Goal: Task Accomplishment & Management: Manage account settings

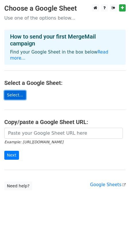
click at [19, 91] on link "Select..." at bounding box center [15, 94] width 22 height 9
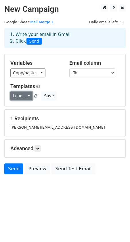
click at [26, 94] on link "Load..." at bounding box center [21, 95] width 22 height 9
click at [26, 95] on link "Load..." at bounding box center [21, 95] width 22 height 9
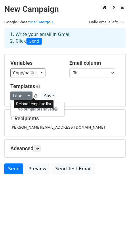
click at [34, 95] on span at bounding box center [35, 96] width 3 height 4
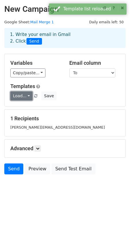
click at [27, 96] on link "Load..." at bounding box center [21, 95] width 22 height 9
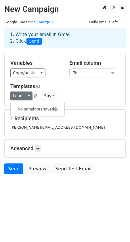
click at [42, 109] on h6 "No templates saved" at bounding box center [38, 108] width 54 height 9
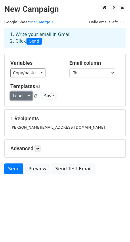
click at [23, 97] on link "Load..." at bounding box center [21, 95] width 22 height 9
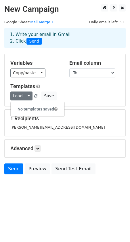
click at [56, 107] on span at bounding box center [55, 109] width 3 height 4
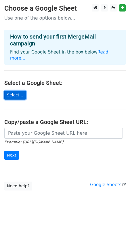
click at [17, 90] on link "Select..." at bounding box center [15, 94] width 22 height 9
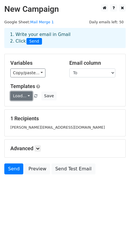
click at [28, 96] on link "Load..." at bounding box center [21, 95] width 22 height 9
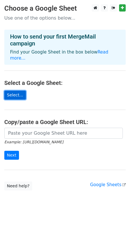
click at [16, 90] on link "Select..." at bounding box center [15, 94] width 22 height 9
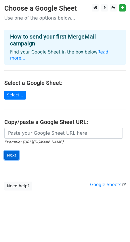
click at [12, 150] on input "Next" at bounding box center [11, 154] width 15 height 9
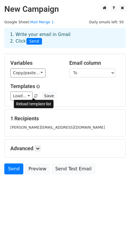
click at [35, 95] on span at bounding box center [35, 96] width 3 height 4
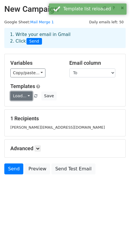
click at [26, 96] on link "Load..." at bounding box center [21, 95] width 22 height 9
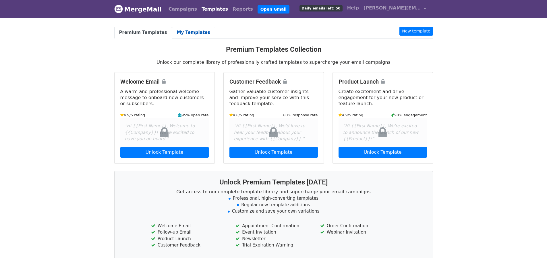
click at [183, 33] on link "My Templates" at bounding box center [193, 33] width 43 height 12
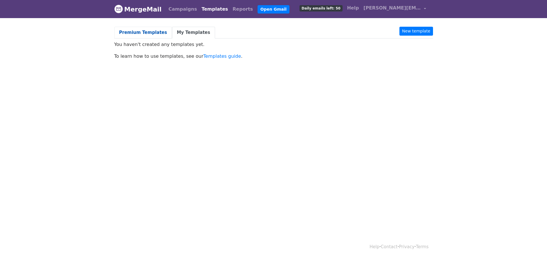
click at [149, 32] on link "Premium Templates" at bounding box center [143, 33] width 58 height 12
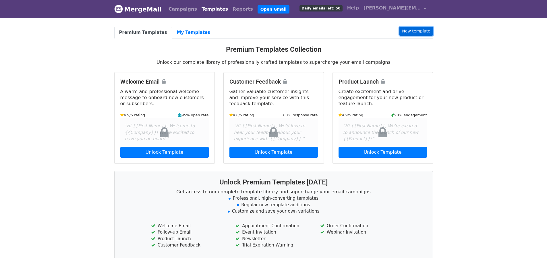
click at [410, 31] on link "New template" at bounding box center [415, 31] width 33 height 9
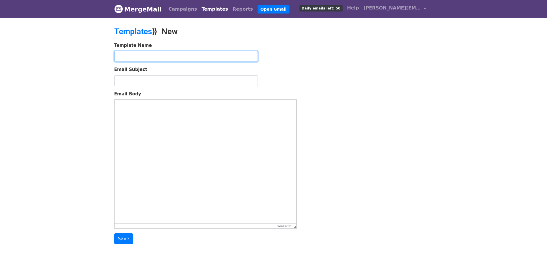
click at [200, 59] on input "text" at bounding box center [186, 56] width 144 height 11
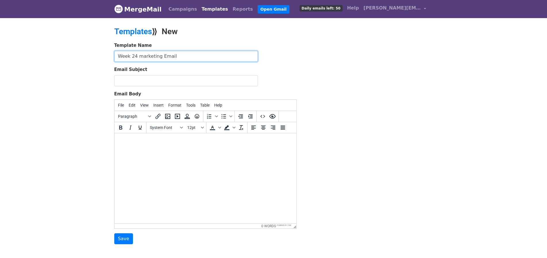
type input "Week 24 marketing Email"
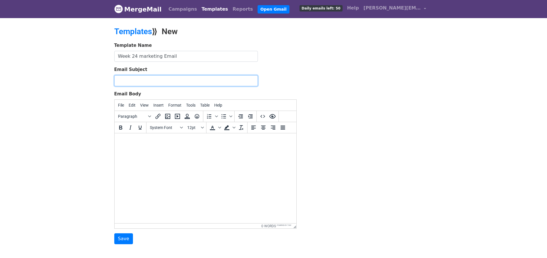
click at [177, 82] on input "Email Subject" at bounding box center [186, 80] width 144 height 11
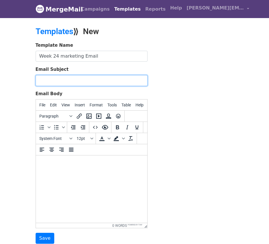
paste input "Your Weekly IT Brief - Fresh Arrivals, Trusted Brands, Competitive Prices"
type input "Your Weekly IT Brief - Fresh Arrivals, Trusted Brands, Competitive Prices"
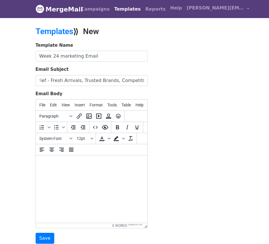
click at [60, 163] on body at bounding box center [91, 163] width 102 height 6
click at [69, 171] on html at bounding box center [91, 164] width 111 height 16
paste body
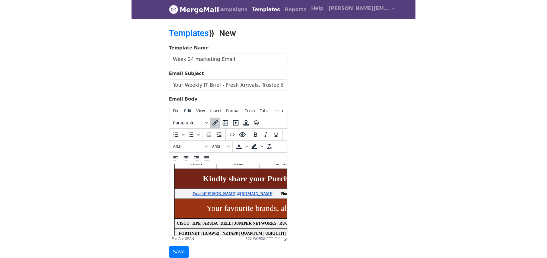
scroll to position [353, 0]
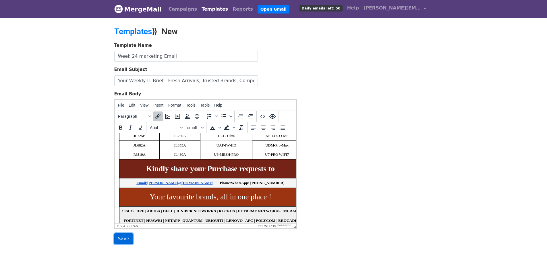
click at [126, 237] on input "Save" at bounding box center [123, 238] width 19 height 11
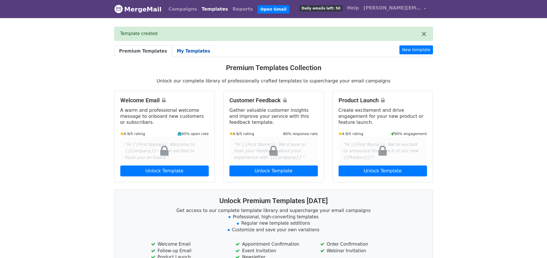
click at [177, 50] on link "My Templates" at bounding box center [193, 51] width 43 height 12
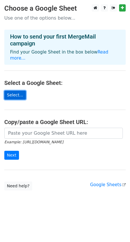
click at [17, 90] on link "Select..." at bounding box center [15, 94] width 22 height 9
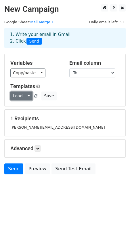
click at [28, 96] on link "Load..." at bounding box center [21, 95] width 22 height 9
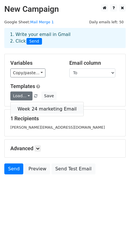
click at [29, 108] on link "Week 24 marketing Email" at bounding box center [47, 108] width 73 height 9
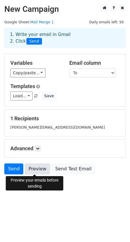
click at [38, 170] on link "Preview" at bounding box center [37, 168] width 25 height 11
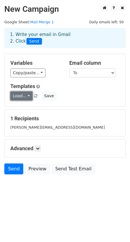
click at [27, 94] on link "Load..." at bounding box center [21, 95] width 22 height 9
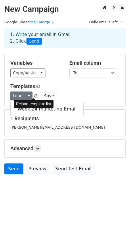
click at [34, 95] on span at bounding box center [35, 96] width 3 height 4
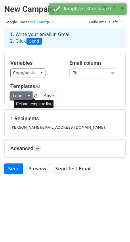
click at [26, 96] on link "Load..." at bounding box center [21, 95] width 22 height 9
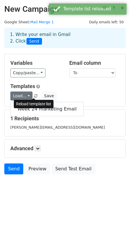
click at [34, 109] on div "Reload template list" at bounding box center [34, 104] width 40 height 12
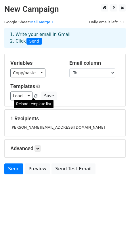
click at [34, 95] on span at bounding box center [35, 96] width 3 height 4
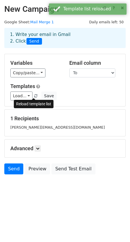
click at [78, 90] on div "Templates Load... Week 24 marketing Email Save" at bounding box center [65, 92] width 118 height 18
click at [40, 105] on div "Reload template list" at bounding box center [34, 104] width 40 height 8
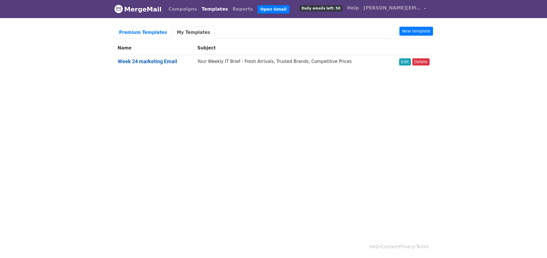
click at [167, 61] on link "Week 24 marketing Email" at bounding box center [147, 61] width 59 height 6
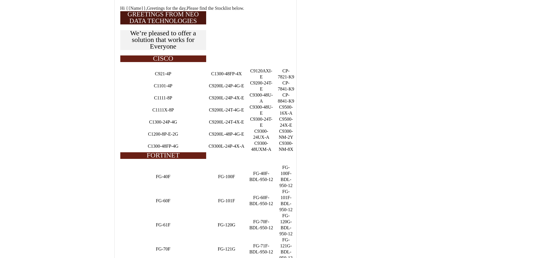
scroll to position [29, 0]
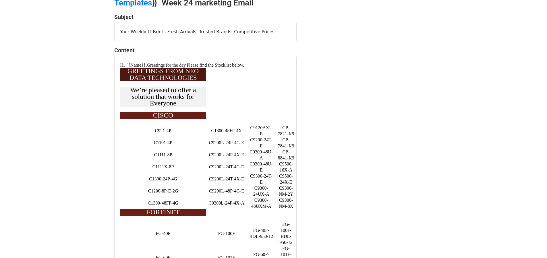
click at [204, 112] on p "CISCO" at bounding box center [163, 115] width 82 height 7
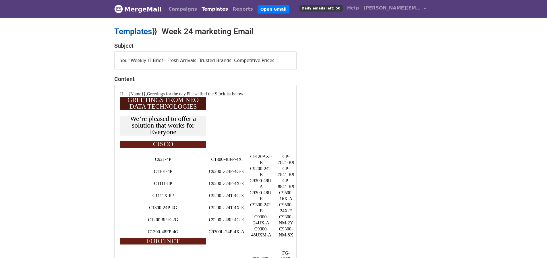
click at [142, 34] on link "Templates" at bounding box center [133, 31] width 38 height 9
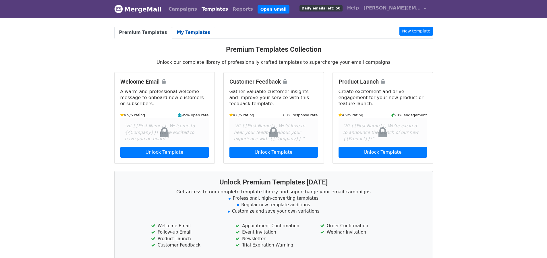
click at [188, 33] on link "My Templates" at bounding box center [193, 33] width 43 height 12
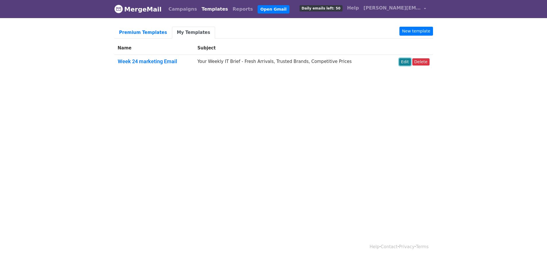
click at [405, 63] on link "Edit" at bounding box center [405, 61] width 12 height 7
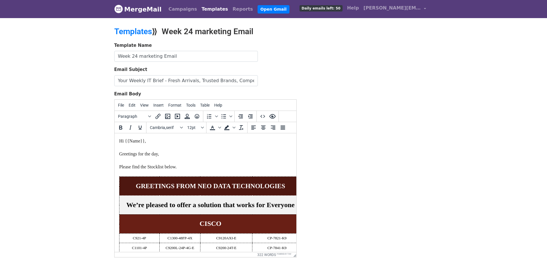
drag, startPoint x: 296, startPoint y: 227, endPoint x: 306, endPoint y: 204, distance: 25.7
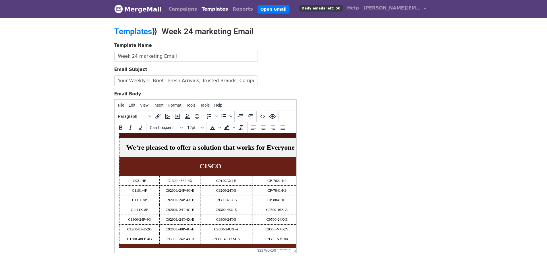
scroll to position [29, 0]
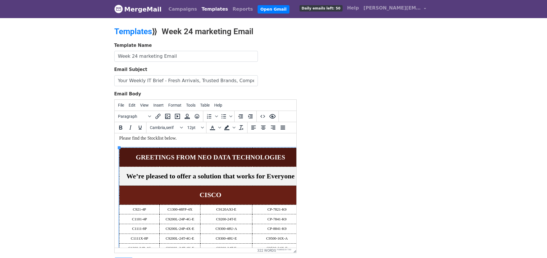
click at [124, 149] on td "GREETINGS FROM NEO DATA TECHNOLOGIES" at bounding box center [210, 157] width 182 height 19
drag, startPoint x: 121, startPoint y: 150, endPoint x: 120, endPoint y: 147, distance: 3.4
drag, startPoint x: 120, startPoint y: 147, endPoint x: 225, endPoint y: 141, distance: 104.7
click at [225, 141] on p "Hi {{Name}}, Greetings for the day, Please find the Stocklist below." at bounding box center [205, 128] width 173 height 38
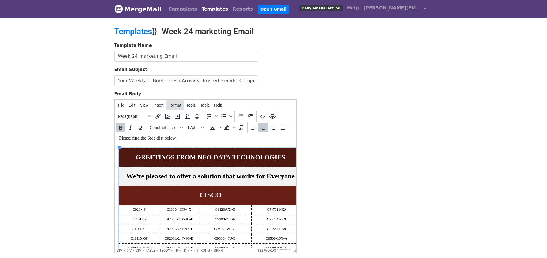
click at [178, 107] on span "Format" at bounding box center [174, 105] width 13 height 5
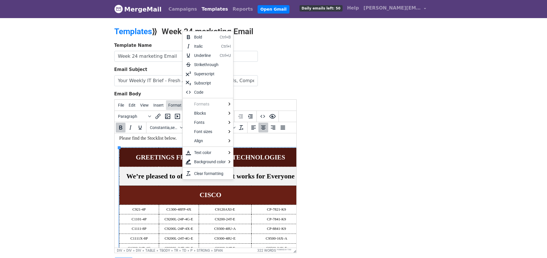
click at [173, 107] on span "Format" at bounding box center [174, 105] width 13 height 5
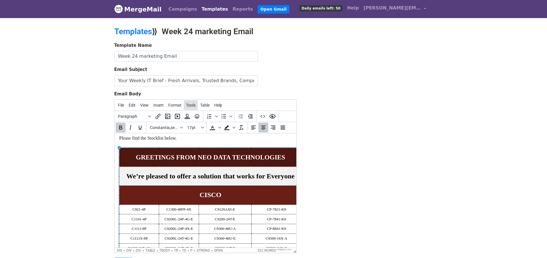
click at [192, 107] on span "Tools" at bounding box center [190, 105] width 9 height 5
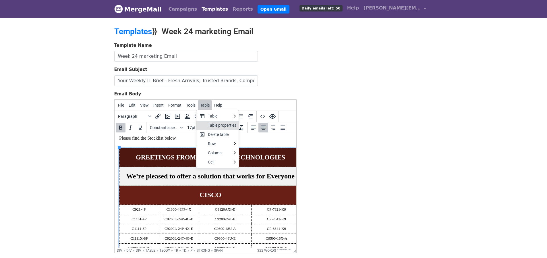
click at [225, 125] on div "Table properties" at bounding box center [222, 125] width 28 height 7
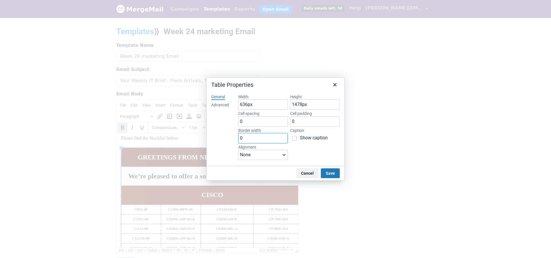
drag, startPoint x: 273, startPoint y: 138, endPoint x: 218, endPoint y: 134, distance: 55.0
click at [218, 134] on div "General Advanced Width 636px Height 1478px Cell spacing 0 Cell padding 0 Border…" at bounding box center [276, 128] width 138 height 76
type input "1"
click at [332, 172] on button "Save" at bounding box center [330, 173] width 19 height 10
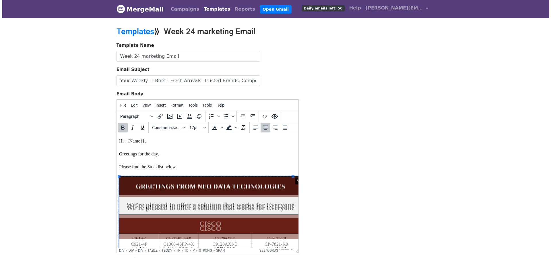
scroll to position [0, 1]
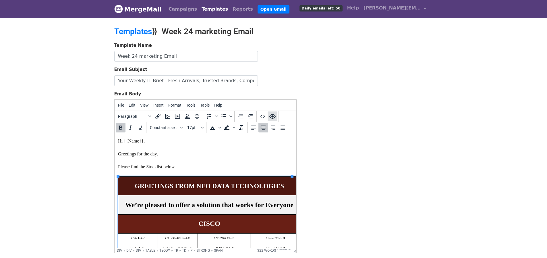
click at [273, 114] on icon "Preview" at bounding box center [272, 116] width 6 height 5
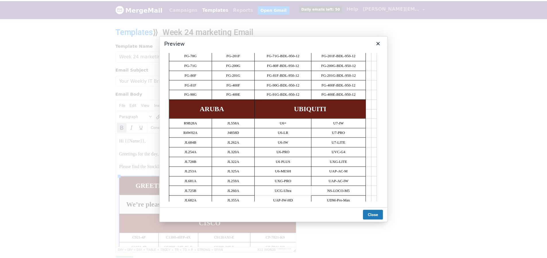
scroll to position [172, 0]
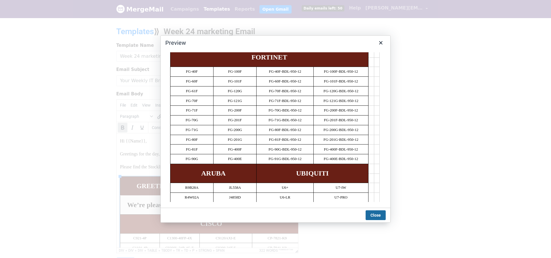
click at [374, 215] on button "Close" at bounding box center [376, 215] width 20 height 10
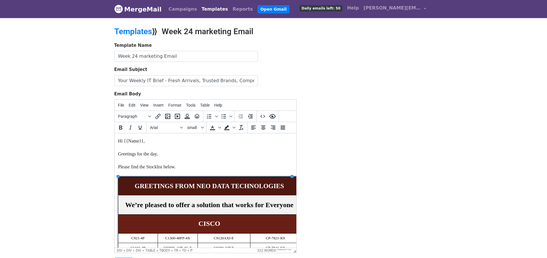
click at [300, 182] on p at bounding box center [302, 181] width 4 height 5
drag, startPoint x: 285, startPoint y: 182, endPoint x: 288, endPoint y: 182, distance: 3.2
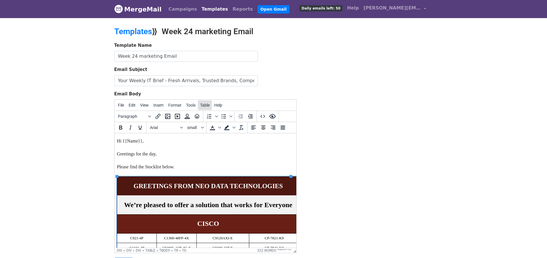
click at [200, 107] on span "Table" at bounding box center [204, 105] width 9 height 5
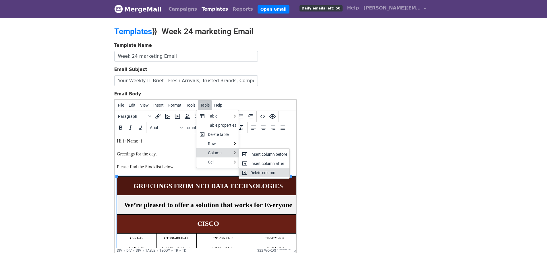
click at [265, 169] on div "Delete column" at bounding box center [268, 172] width 37 height 7
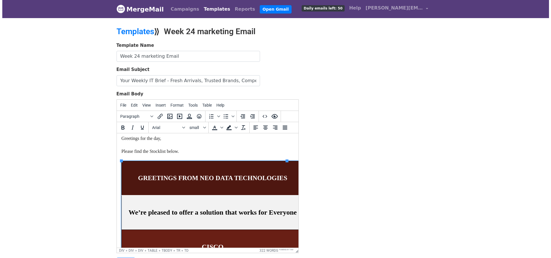
scroll to position [29, 0]
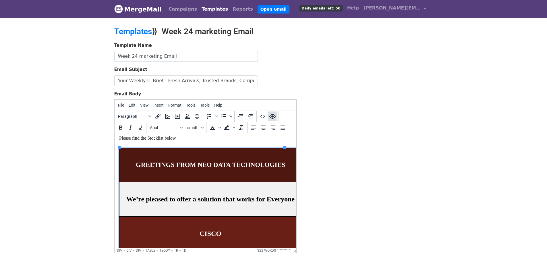
click at [272, 116] on icon "Preview" at bounding box center [272, 116] width 6 height 5
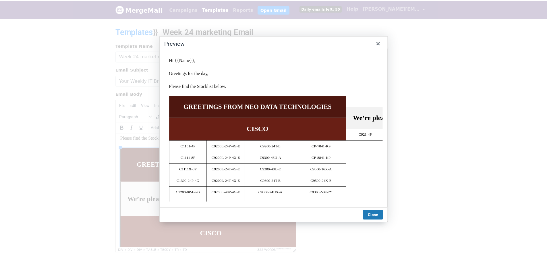
scroll to position [0, 0]
drag, startPoint x: 374, startPoint y: 214, endPoint x: 358, endPoint y: 209, distance: 16.5
click at [374, 214] on button "Close" at bounding box center [376, 215] width 20 height 10
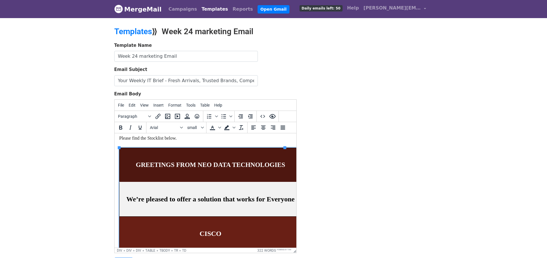
click at [266, 185] on td "We’re pleased to offer a solution that works for Everyone" at bounding box center [210, 199] width 182 height 34
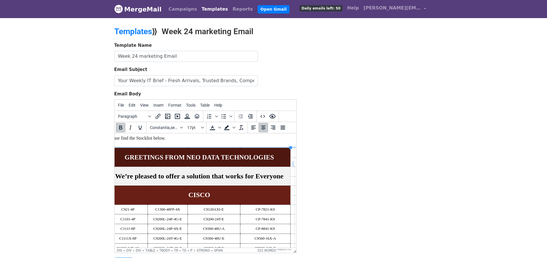
scroll to position [29, 11]
drag, startPoint x: 124, startPoint y: 152, endPoint x: 276, endPoint y: 161, distance: 152.8
click at [276, 161] on td "GREETINGS FROM NEO DATA TECHNOLOGIES" at bounding box center [200, 157] width 182 height 19
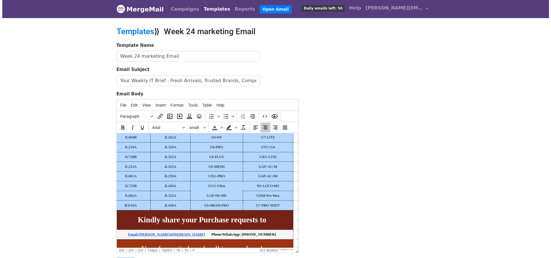
scroll to position [373, 11]
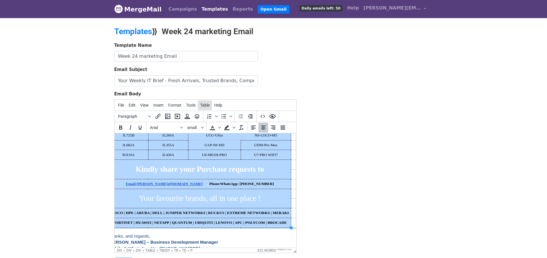
click at [205, 107] on span "Table" at bounding box center [204, 105] width 9 height 5
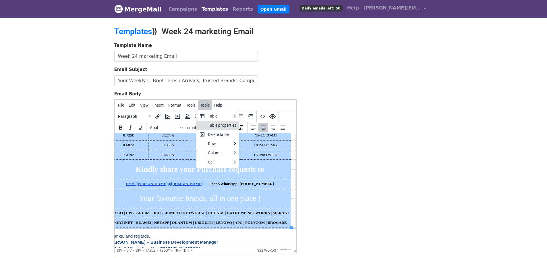
click at [216, 125] on div "Table properties" at bounding box center [222, 125] width 28 height 7
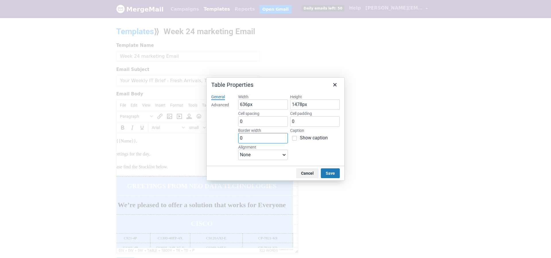
drag, startPoint x: 252, startPoint y: 139, endPoint x: 225, endPoint y: 138, distance: 27.9
click at [225, 138] on div "General Advanced Width 636px Height 1478px Cell spacing 0 Cell padding 0 Border…" at bounding box center [276, 128] width 138 height 76
type input "1"
click at [327, 173] on button "Save" at bounding box center [330, 173] width 19 height 10
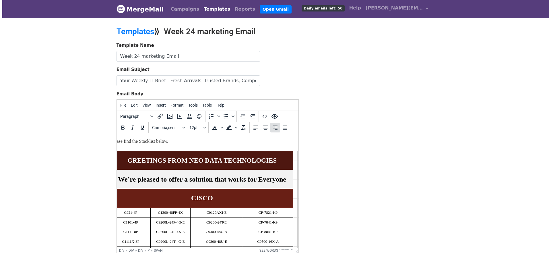
scroll to position [26, 1]
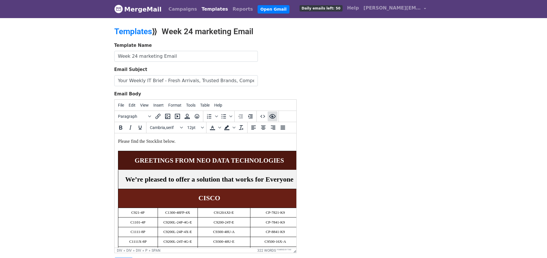
click at [273, 118] on icon "Preview" at bounding box center [272, 116] width 6 height 5
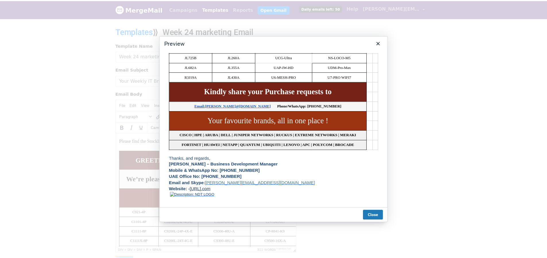
scroll to position [402, 0]
click at [376, 215] on button "Close" at bounding box center [376, 215] width 20 height 10
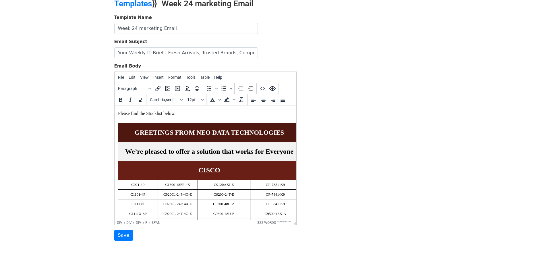
scroll to position [57, 0]
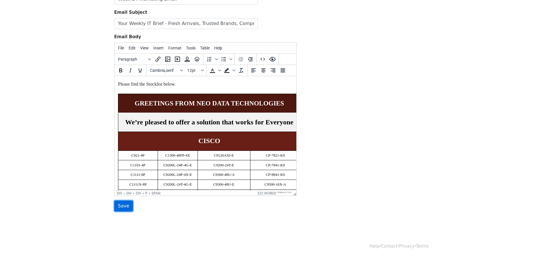
click at [128, 203] on input "Save" at bounding box center [123, 205] width 19 height 11
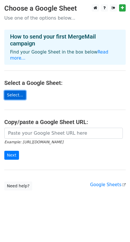
click at [13, 90] on link "Select..." at bounding box center [15, 94] width 22 height 9
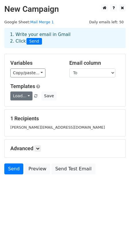
click at [28, 95] on link "Load..." at bounding box center [21, 95] width 22 height 9
click at [36, 109] on link "Week 24 marketing Email" at bounding box center [47, 108] width 73 height 9
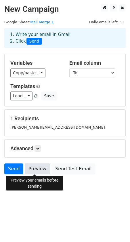
click at [35, 167] on link "Preview" at bounding box center [37, 168] width 25 height 11
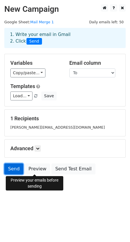
click at [12, 168] on link "Send" at bounding box center [13, 168] width 19 height 11
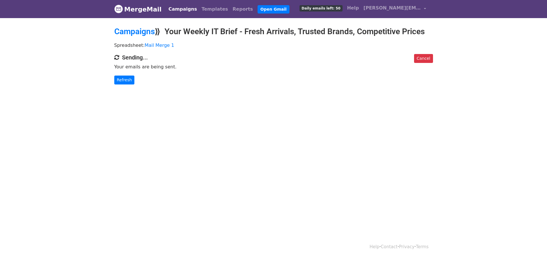
click at [326, 8] on span "Daily emails left: 50" at bounding box center [321, 8] width 43 height 6
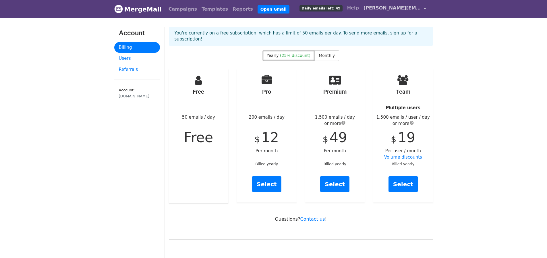
click at [424, 9] on link "[PERSON_NAME][EMAIL_ADDRESS][DOMAIN_NAME]" at bounding box center [394, 8] width 67 height 13
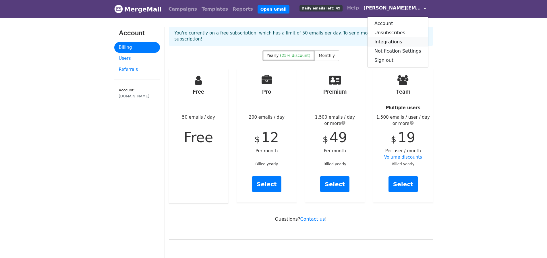
click at [388, 42] on link "Integrations" at bounding box center [398, 41] width 61 height 9
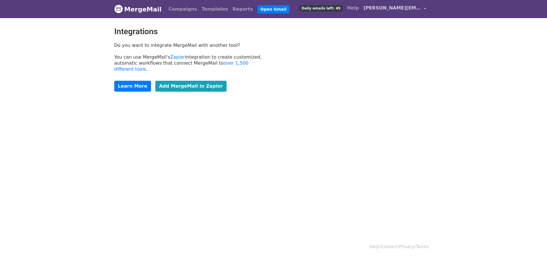
click at [409, 9] on span "[PERSON_NAME][EMAIL_ADDRESS][DOMAIN_NAME]" at bounding box center [392, 8] width 57 height 7
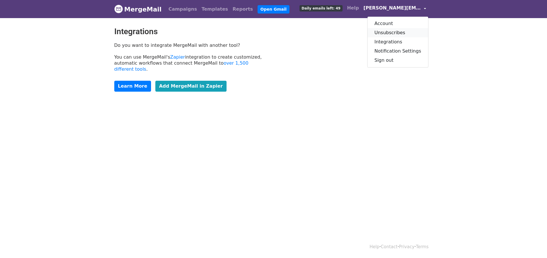
click at [396, 32] on link "Unsubscribes" at bounding box center [398, 32] width 61 height 9
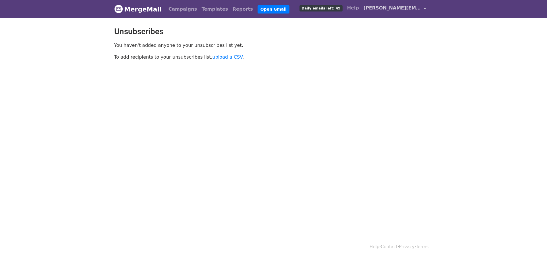
click at [388, 9] on span "[PERSON_NAME][EMAIL_ADDRESS][DOMAIN_NAME]" at bounding box center [392, 8] width 57 height 7
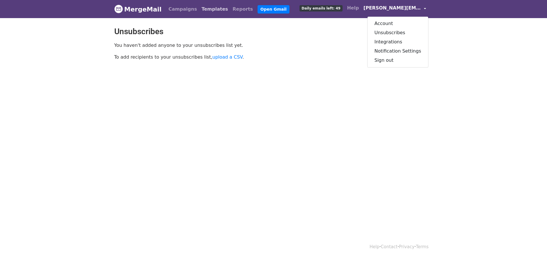
click at [208, 10] on link "Templates" at bounding box center [214, 8] width 31 height 11
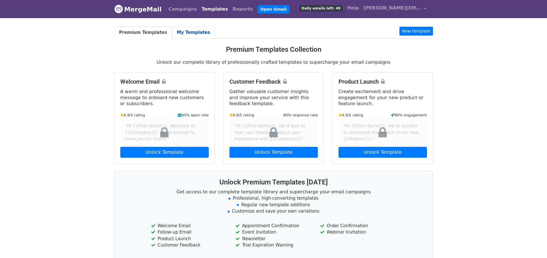
click at [186, 34] on link "My Templates" at bounding box center [193, 33] width 43 height 12
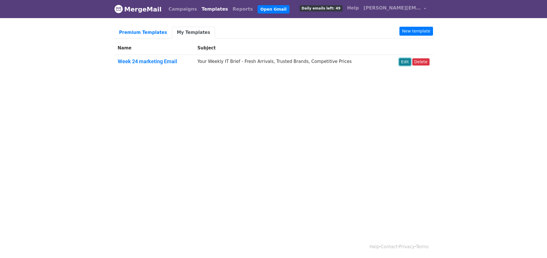
click at [411, 61] on link "Edit" at bounding box center [405, 61] width 12 height 7
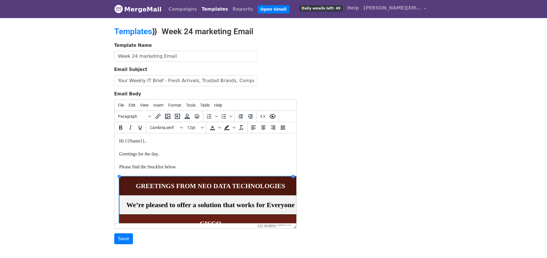
click at [120, 179] on td "GREETINGS FROM NEO DATA TECHNOLOGIES" at bounding box center [210, 186] width 182 height 19
click at [203, 103] on span "Table" at bounding box center [204, 105] width 9 height 5
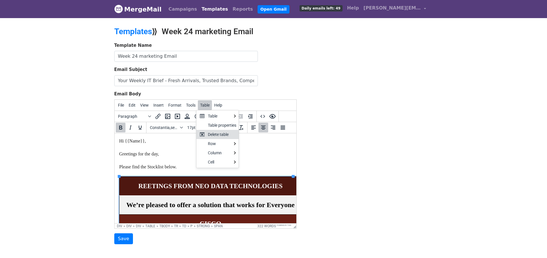
click at [223, 135] on div "Delete table" at bounding box center [222, 134] width 28 height 7
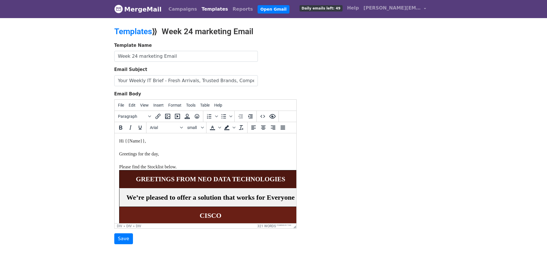
click at [188, 167] on p "Hi {{Name}}, Greetings for the day, Please find the Stocklist below." at bounding box center [205, 154] width 173 height 32
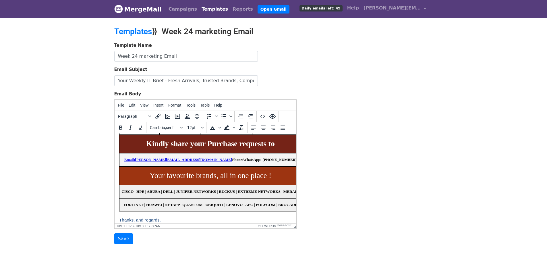
scroll to position [475, 0]
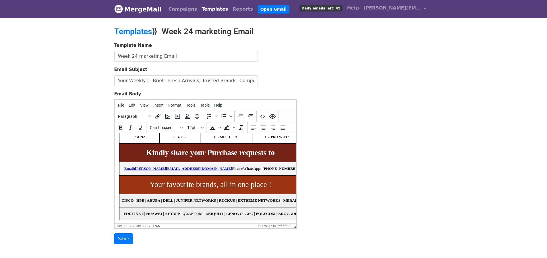
click at [156, 169] on link "Email:abdul@neodatatechnologies.com" at bounding box center [178, 168] width 108 height 4
drag, startPoint x: 280, startPoint y: 168, endPoint x: 266, endPoint y: 168, distance: 14.4
click at [266, 168] on span "Email:aakash@neodatatechnologies.com Phone/WhatsApp: +971 506784161" at bounding box center [210, 168] width 173 height 4
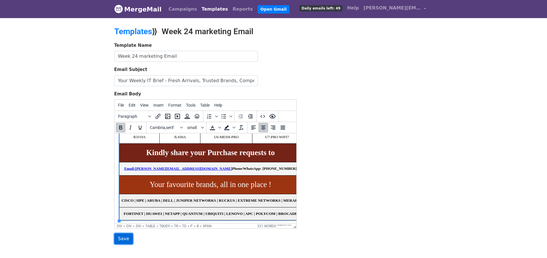
click at [123, 238] on input "Save" at bounding box center [123, 238] width 19 height 11
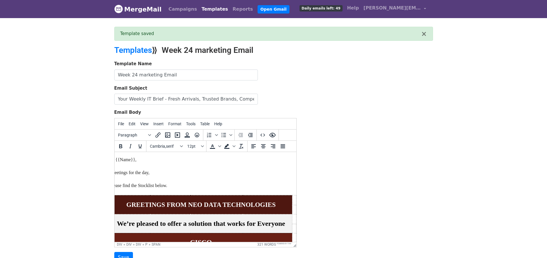
scroll to position [0, 10]
